Goal: Task Accomplishment & Management: Manage account settings

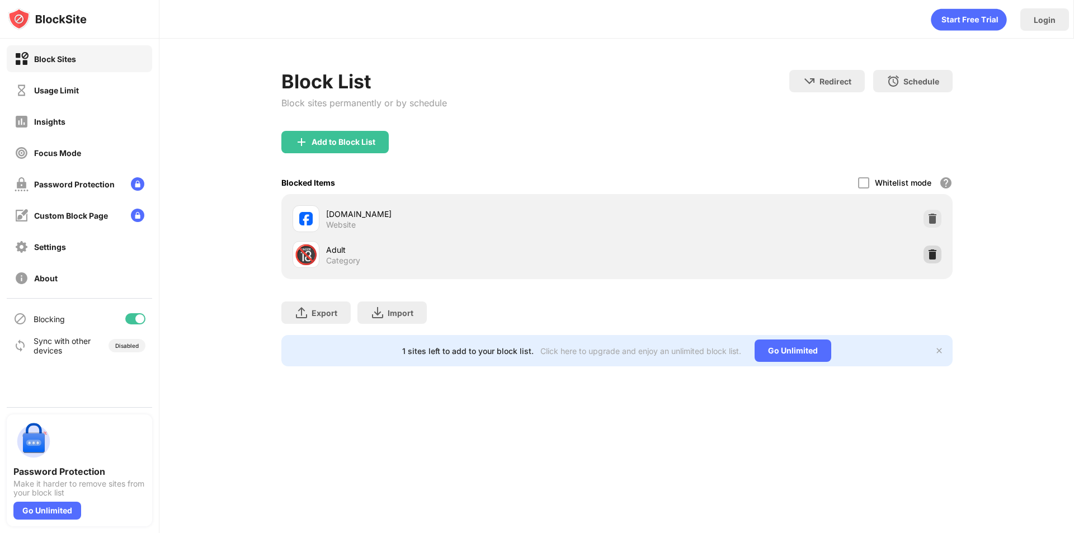
click at [934, 252] on img at bounding box center [932, 254] width 11 height 11
